Goal: Find specific page/section: Find specific page/section

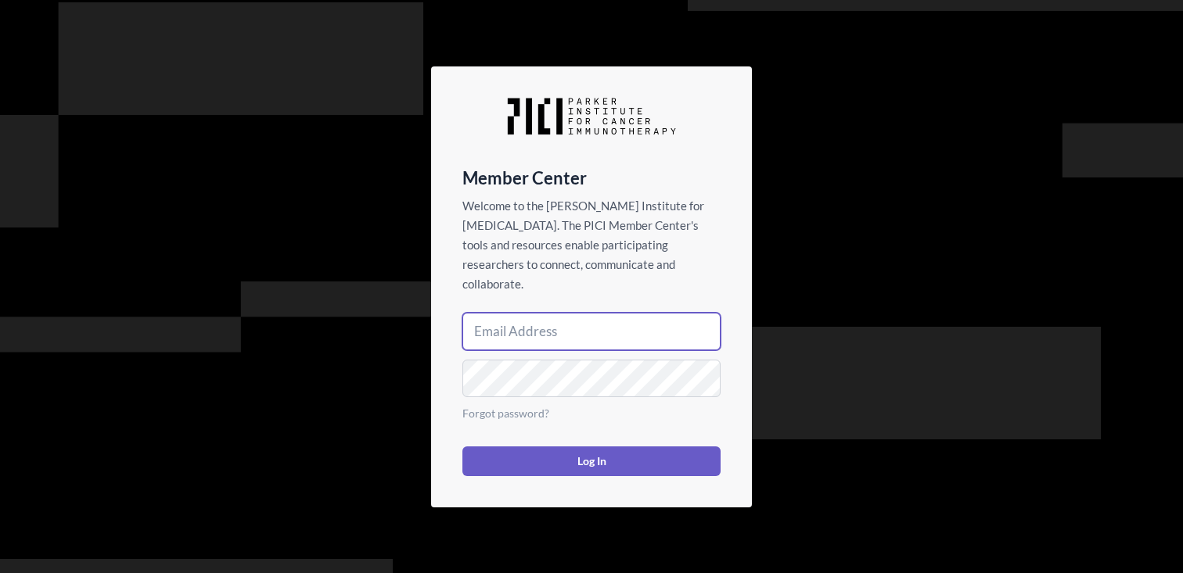
click at [486, 332] on input "email" at bounding box center [591, 332] width 258 height 38
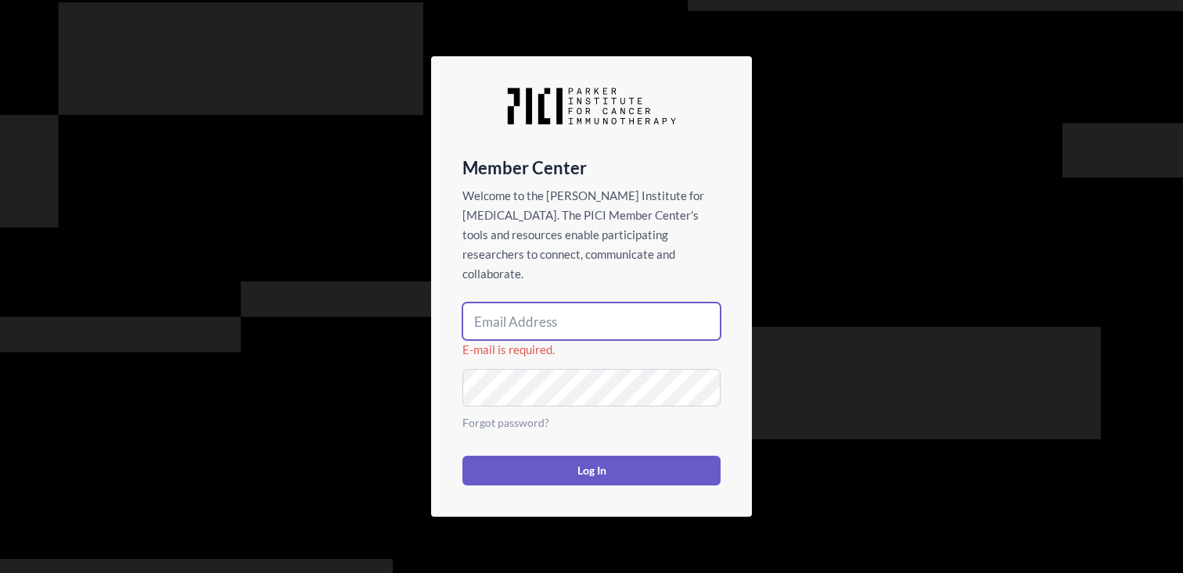
type input "[EMAIL_ADDRESS][DOMAIN_NAME]"
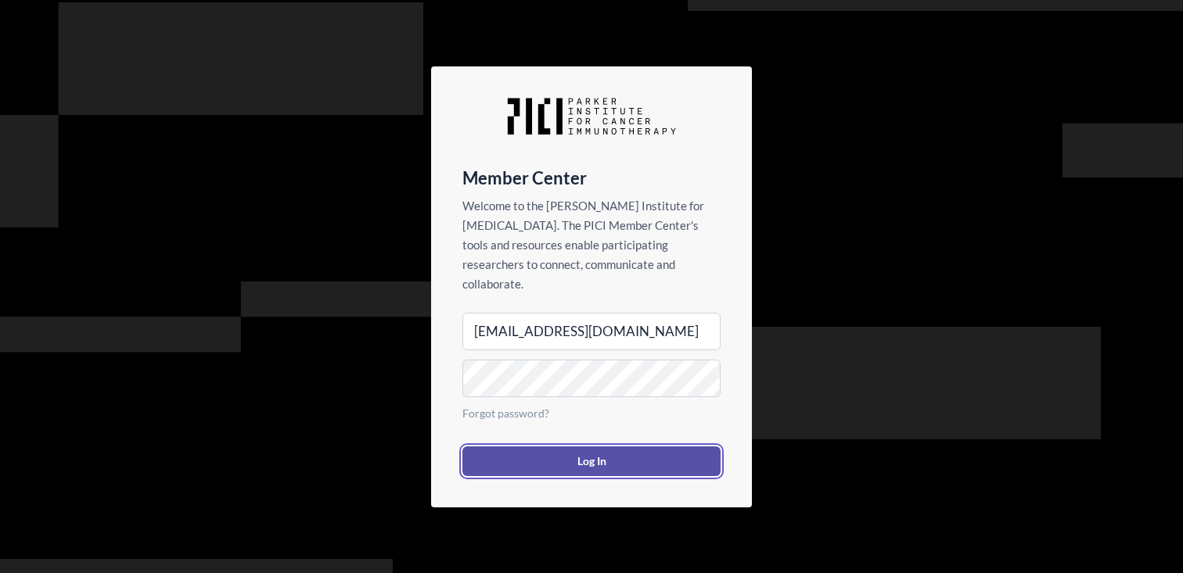
click at [605, 447] on button "Log In" at bounding box center [591, 462] width 258 height 30
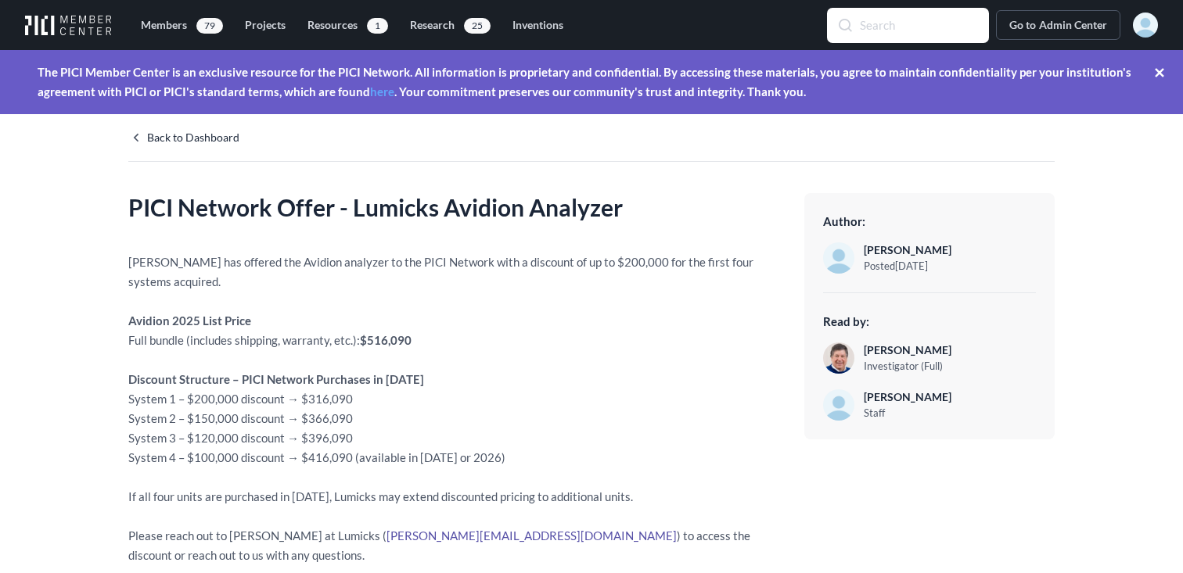
click at [903, 39] on input "Search" at bounding box center [908, 26] width 160 height 34
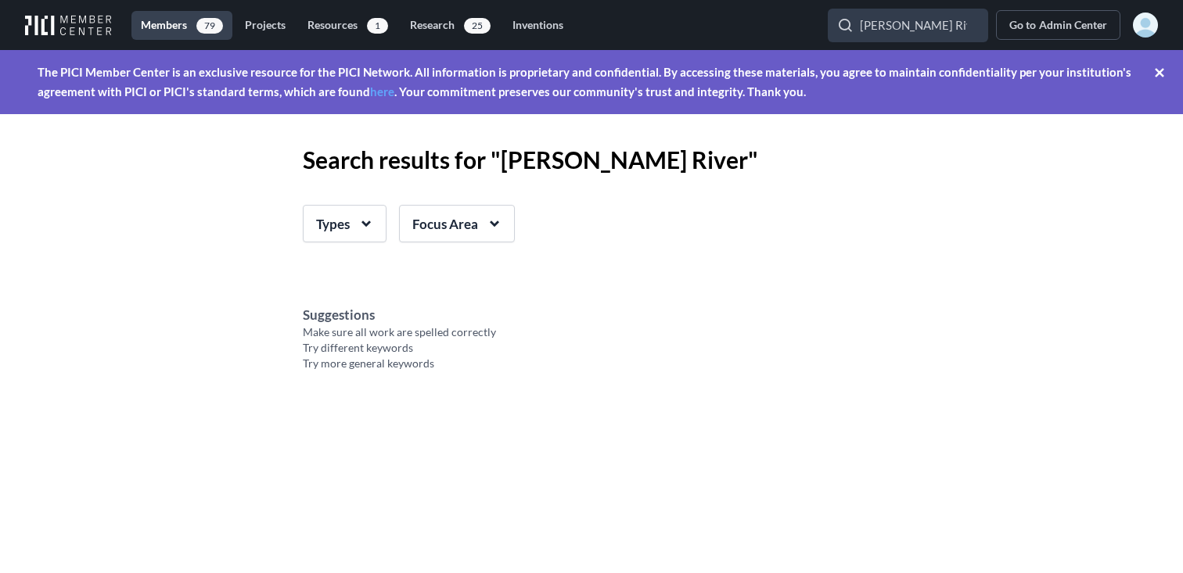
click at [174, 30] on link "Members 79" at bounding box center [181, 25] width 101 height 29
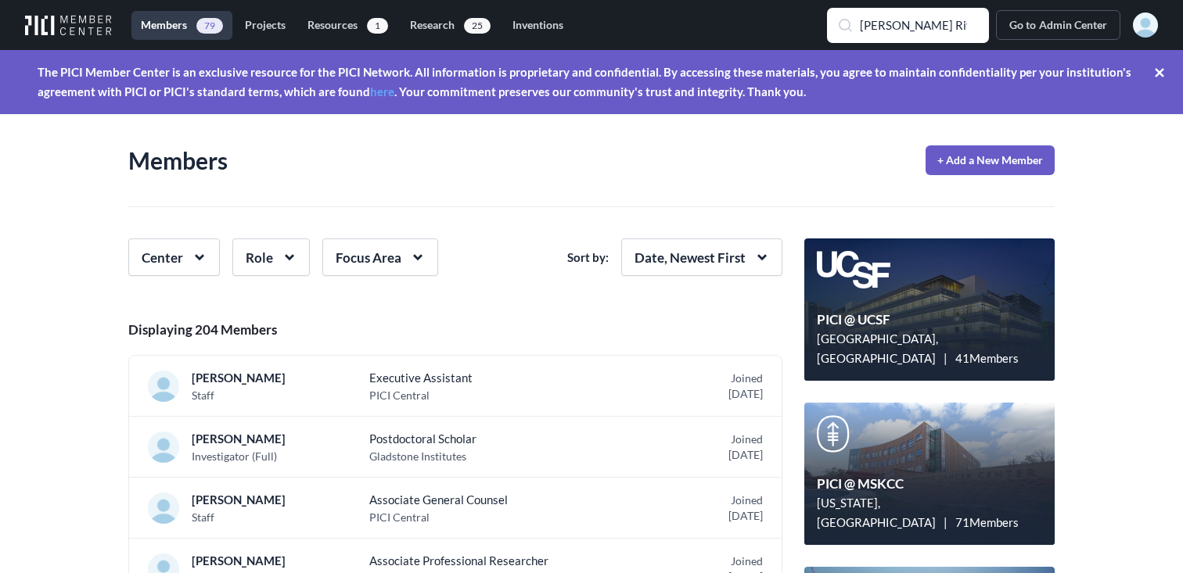
click at [937, 27] on input "charles River" at bounding box center [908, 26] width 160 height 34
type input "charles River laboratories"
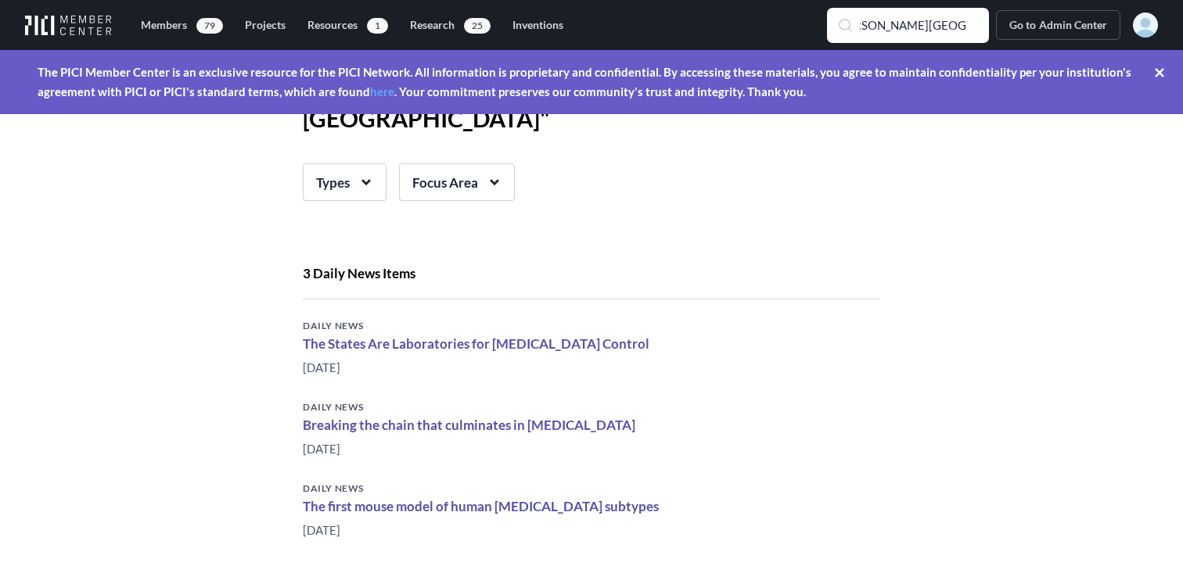
scroll to position [70, 0]
